Goal: Task Accomplishment & Management: Manage account settings

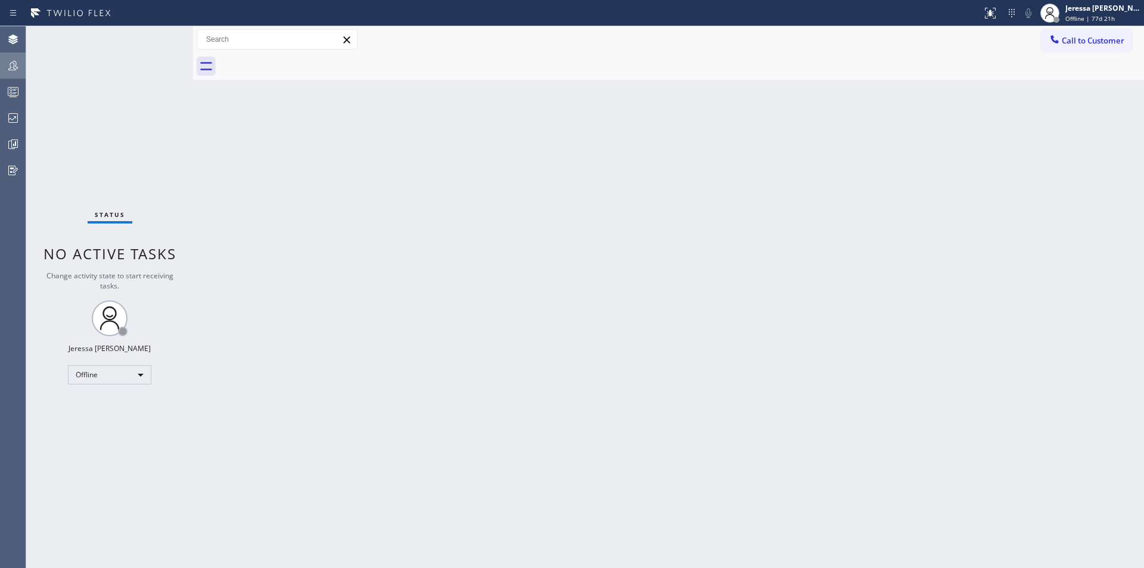
click at [10, 65] on icon at bounding box center [13, 66] width 10 height 10
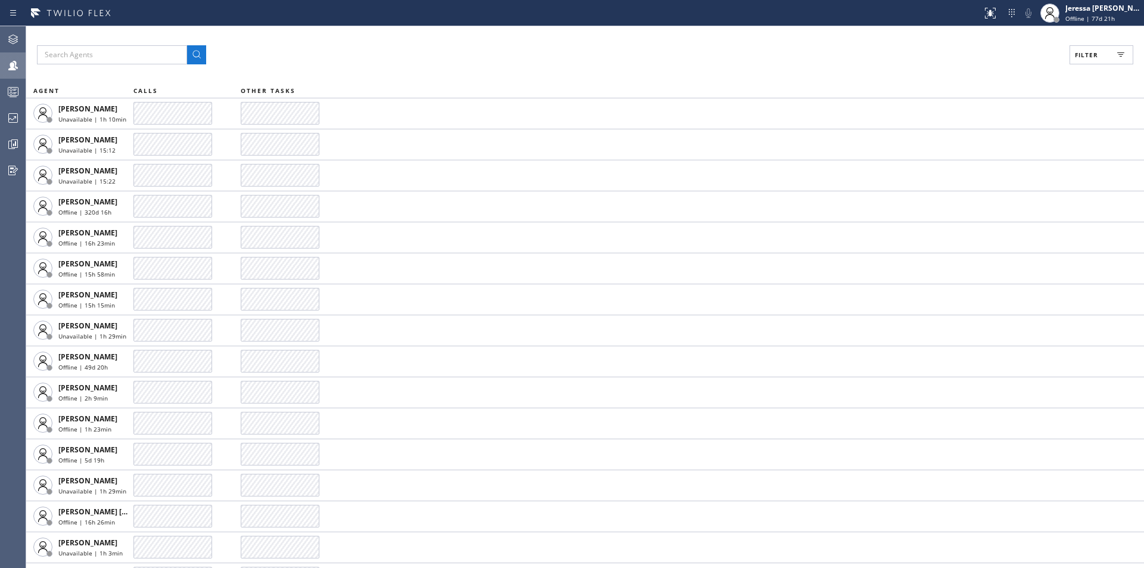
click at [1095, 56] on span "Filter" at bounding box center [1086, 55] width 23 height 8
click at [993, 123] on label "Offline" at bounding box center [1056, 122] width 157 height 10
click at [978, 123] on input "Offline" at bounding box center [971, 121] width 14 height 14
drag, startPoint x: 995, startPoint y: 123, endPoint x: 998, endPoint y: 140, distance: 17.6
click at [996, 123] on label "Offline" at bounding box center [1056, 122] width 157 height 10
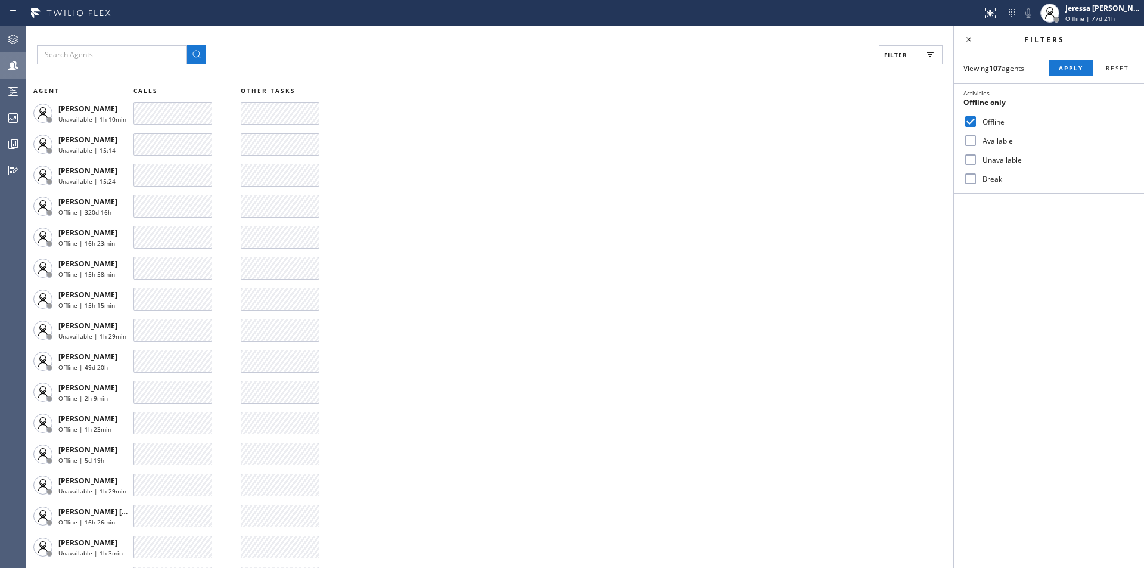
click at [978, 123] on input "Offline" at bounding box center [971, 121] width 14 height 14
checkbox input "false"
click at [998, 140] on label "Available" at bounding box center [1056, 141] width 157 height 10
click at [978, 140] on input "Available" at bounding box center [971, 140] width 14 height 14
checkbox input "true"
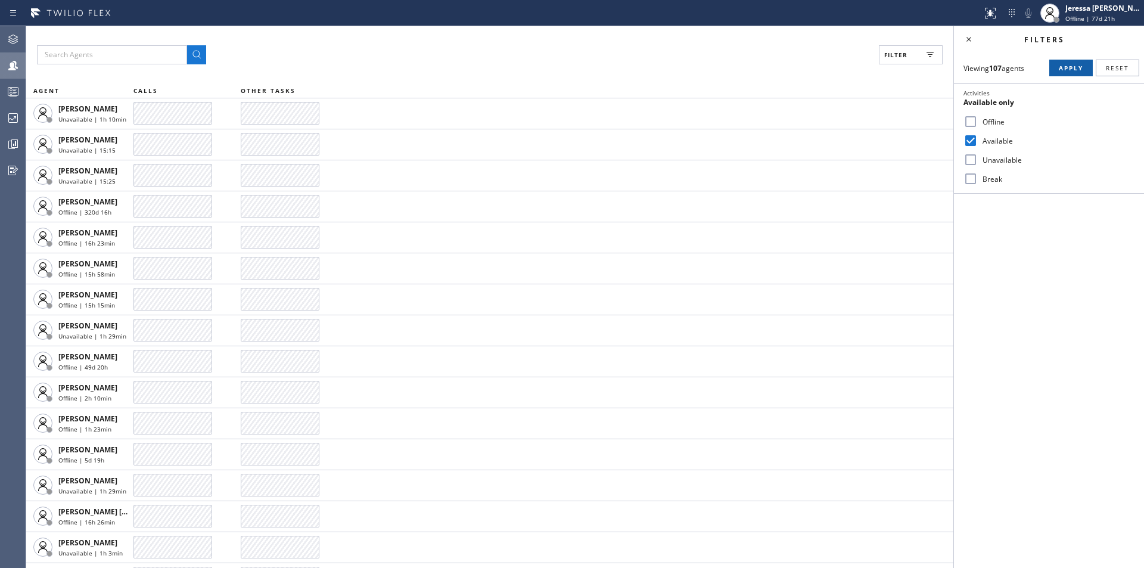
drag, startPoint x: 1063, startPoint y: 61, endPoint x: 1058, endPoint y: 69, distance: 9.1
click at [1063, 66] on button "Apply" at bounding box center [1071, 68] width 44 height 17
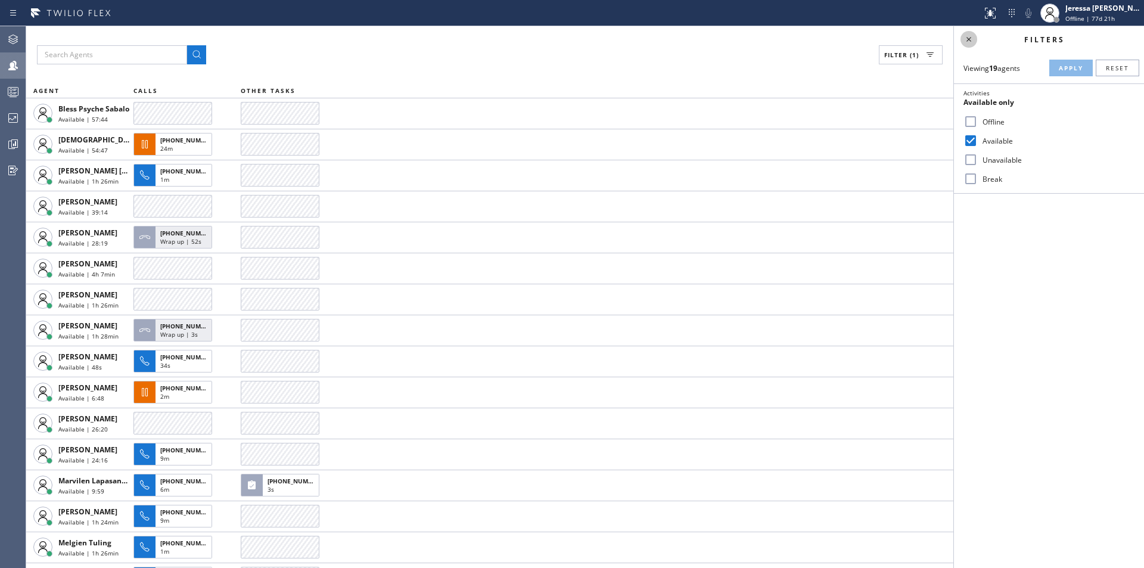
click at [968, 41] on icon at bounding box center [969, 39] width 5 height 5
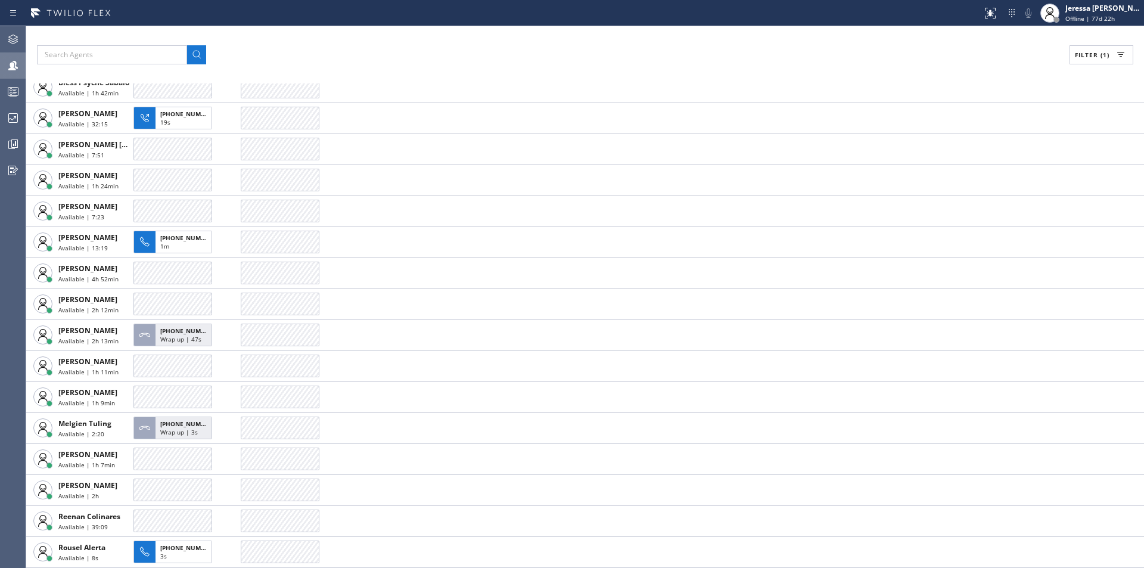
scroll to position [150, 0]
